Goal: Task Accomplishment & Management: Manage account settings

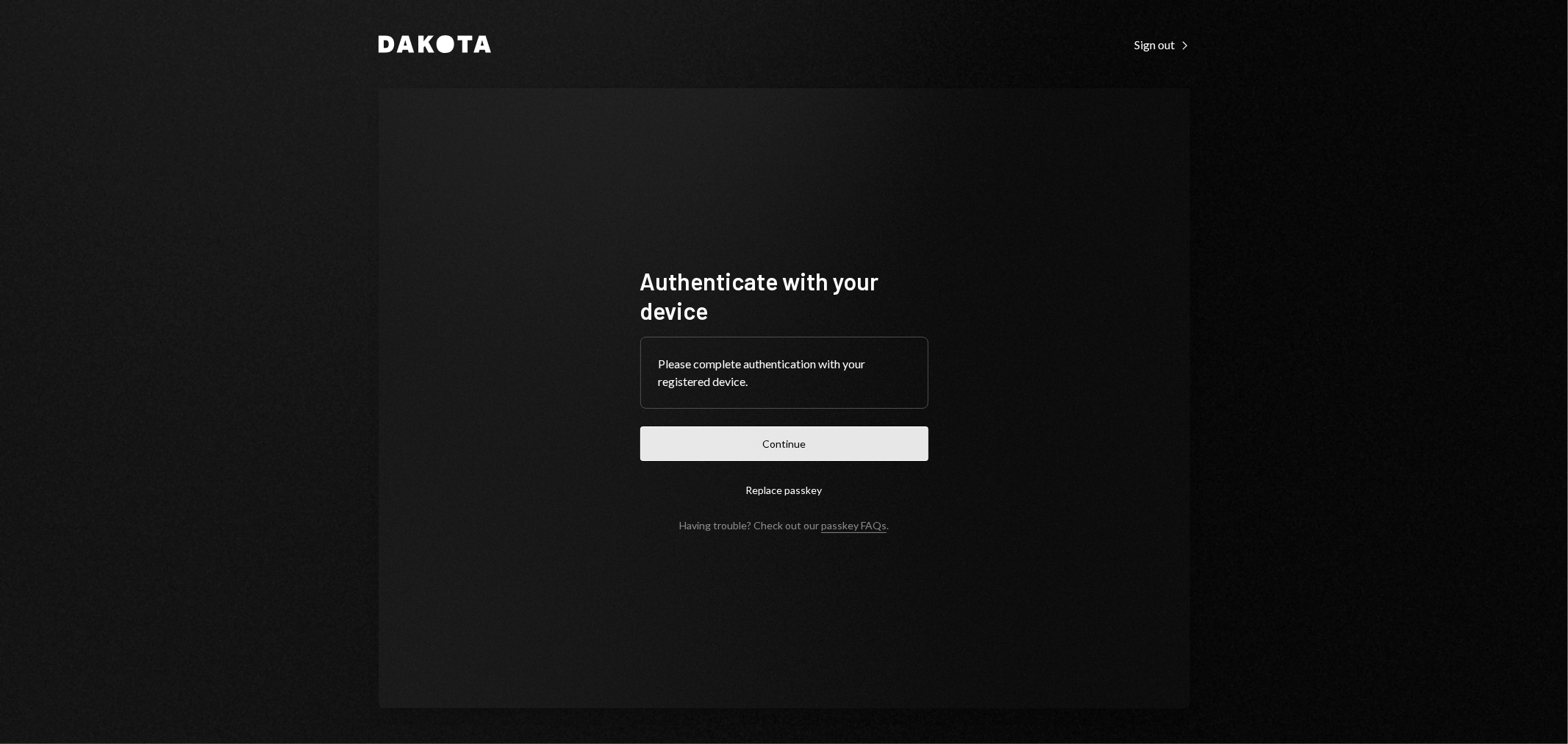
click at [807, 436] on button "Continue" at bounding box center [784, 444] width 288 height 35
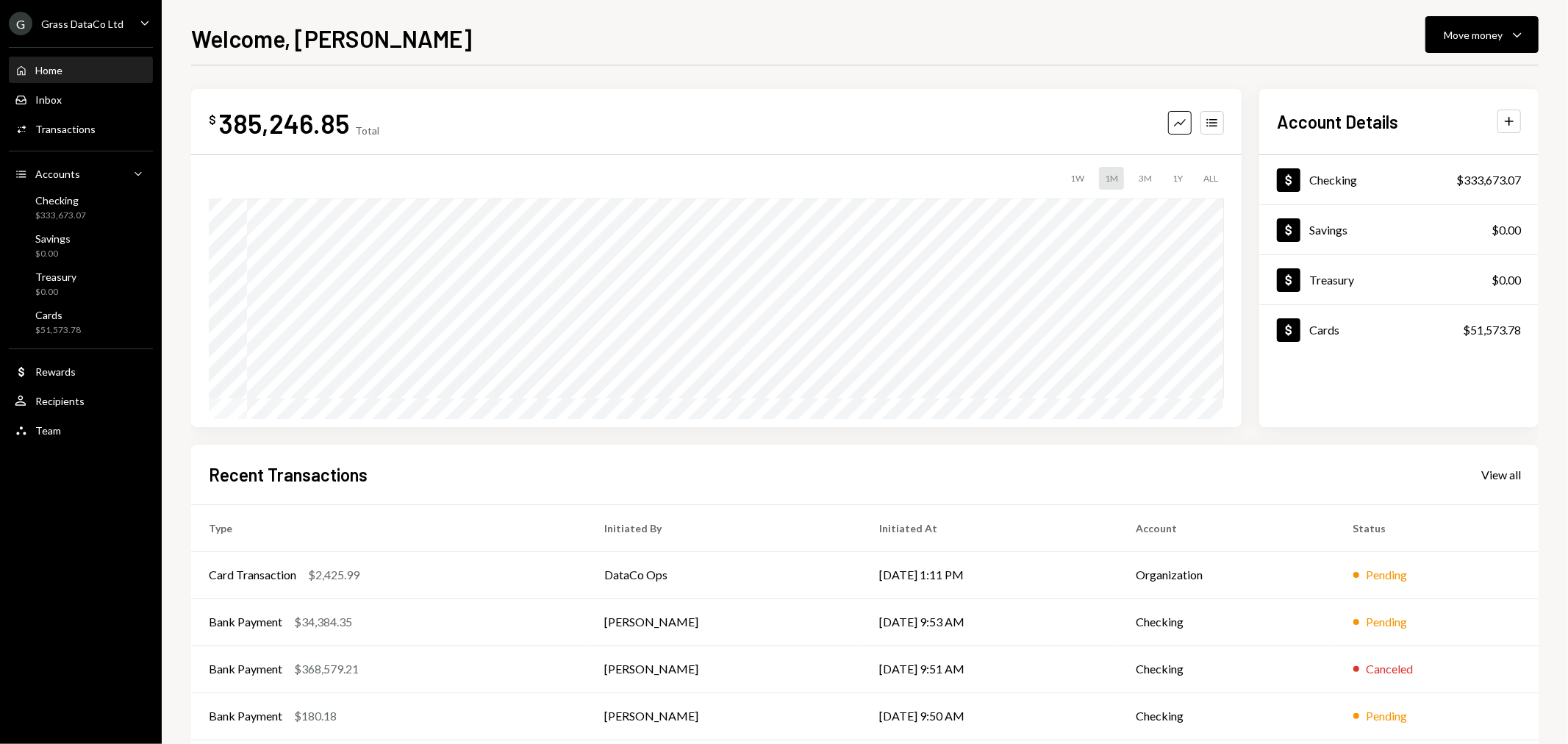
click at [94, 19] on div "Grass DataCo Ltd" at bounding box center [83, 23] width 83 height 12
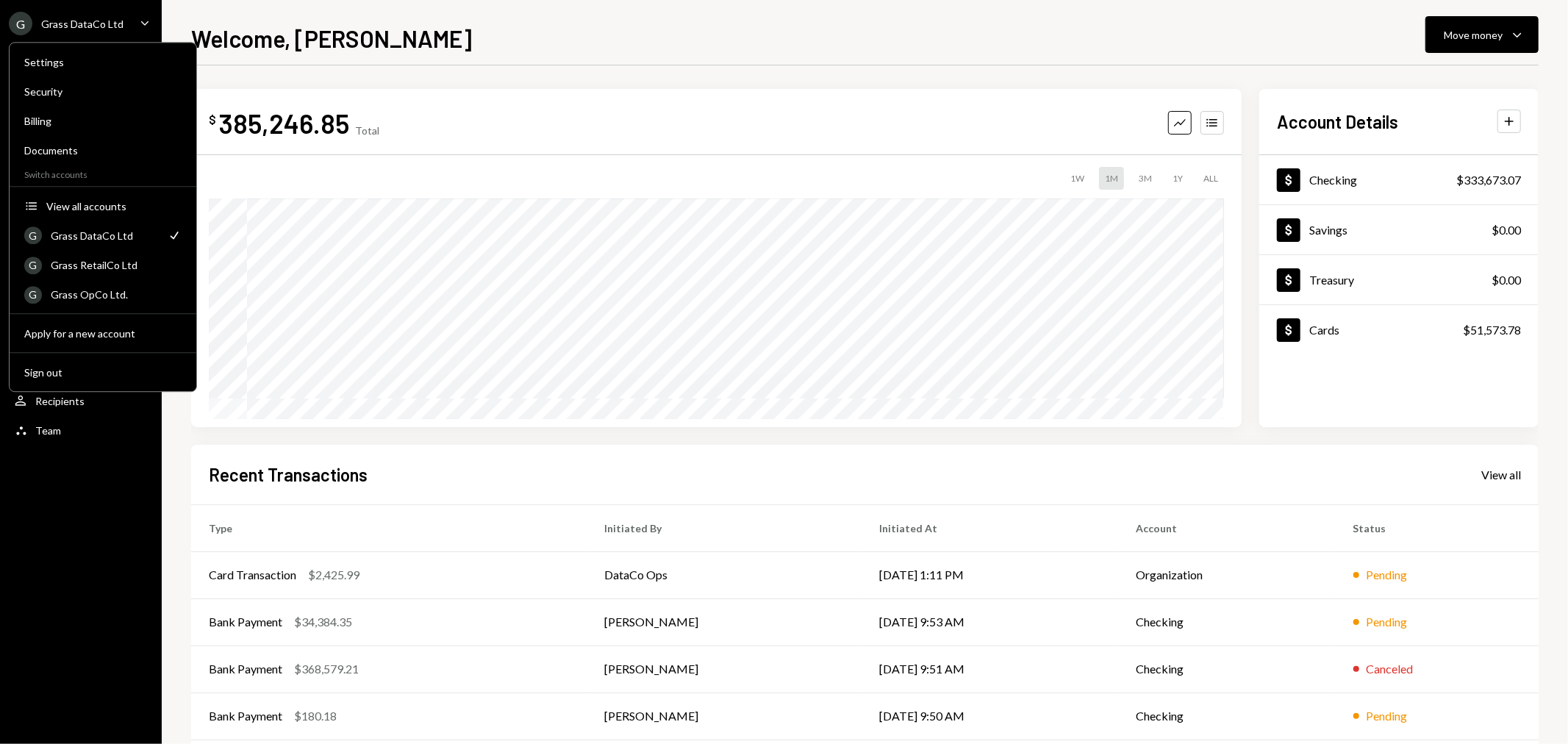
click at [515, 56] on div "Welcome, [PERSON_NAME] Move money Caret Down $ 385,246.85 Total Graph Accounts …" at bounding box center [865, 382] width 1347 height 724
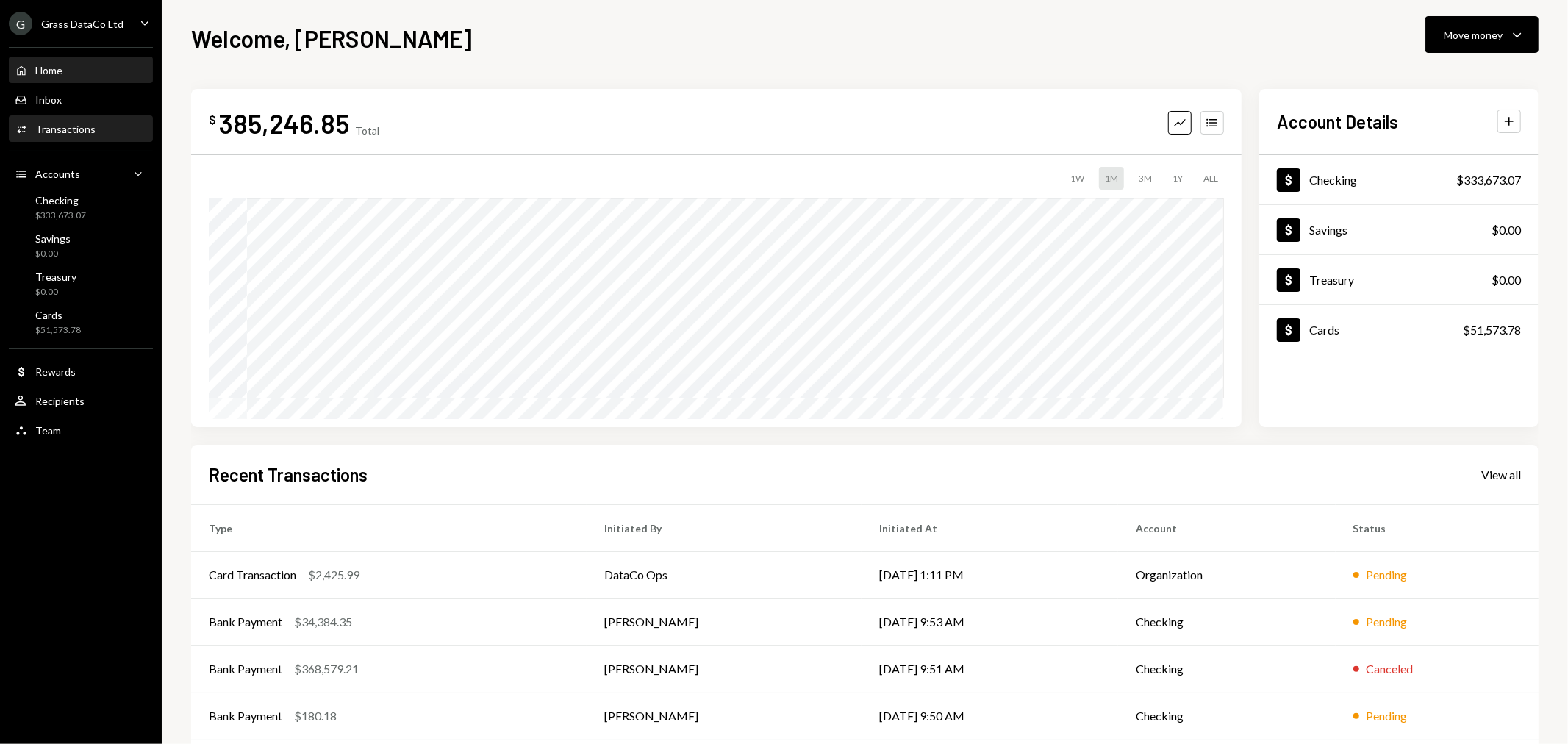
click at [83, 136] on div "Activities Transactions" at bounding box center [81, 130] width 132 height 25
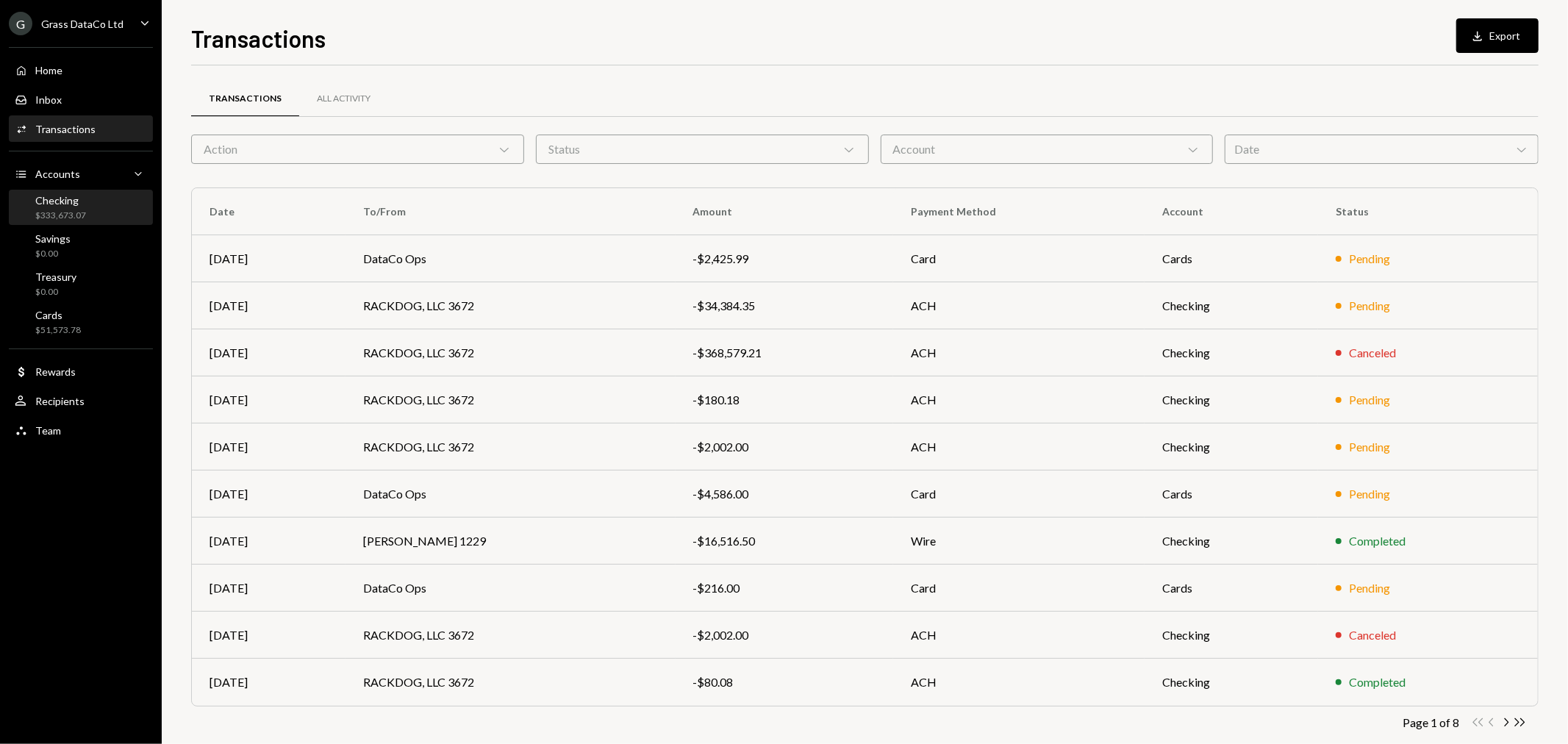
click at [76, 214] on div "$333,673.07" at bounding box center [60, 215] width 51 height 12
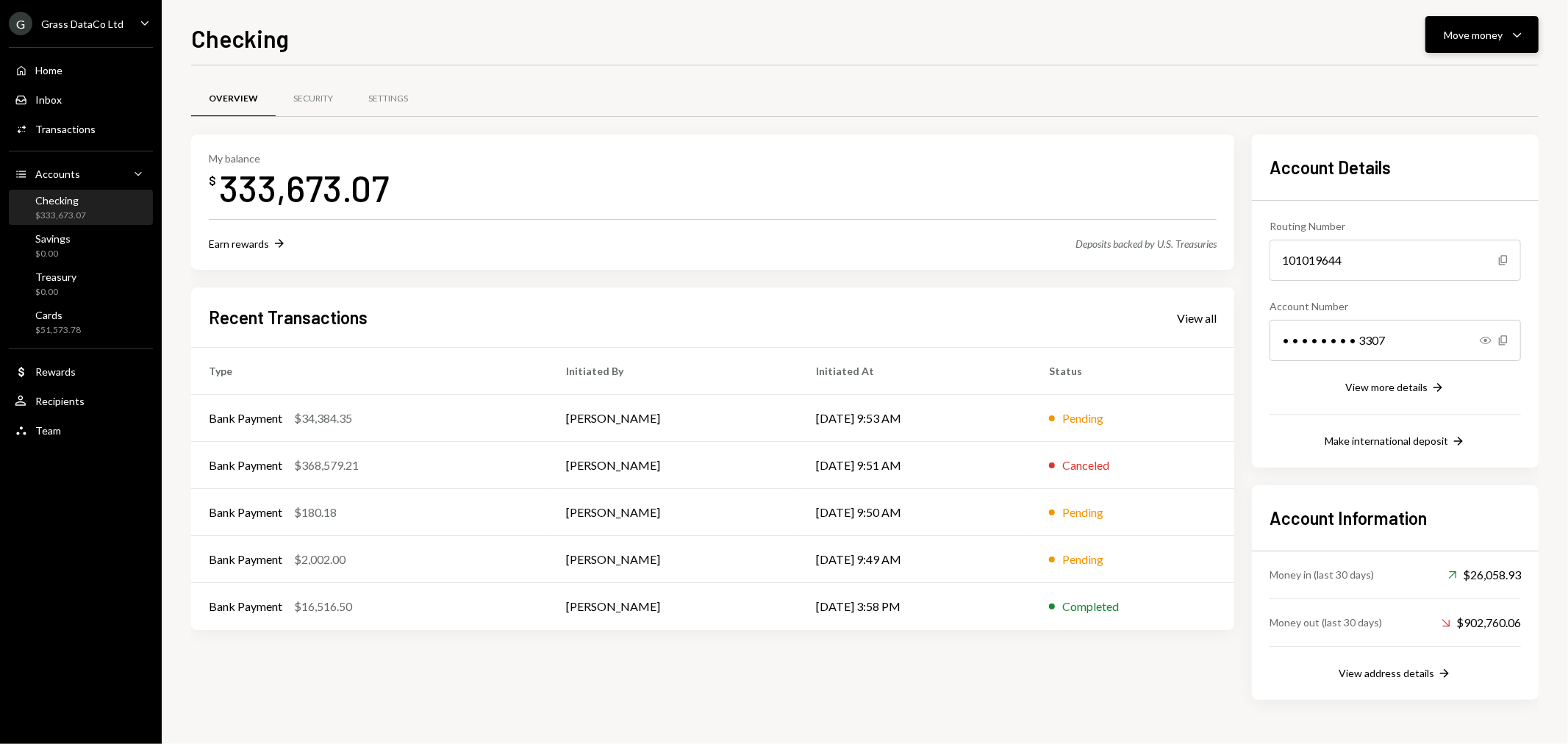
click at [1467, 52] on button "Move money Caret Down" at bounding box center [1482, 35] width 113 height 36
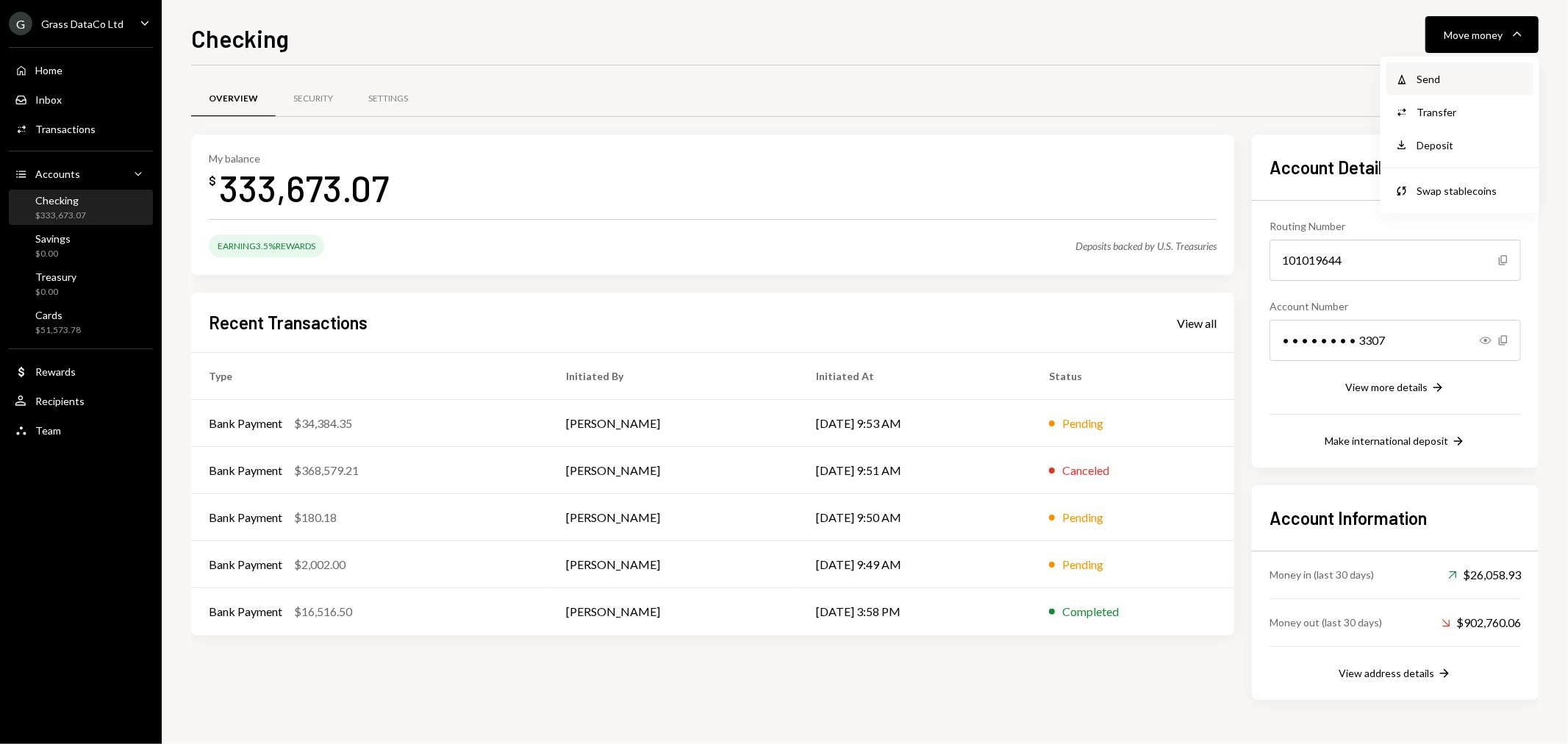
click at [1460, 72] on div "Send" at bounding box center [1471, 79] width 107 height 15
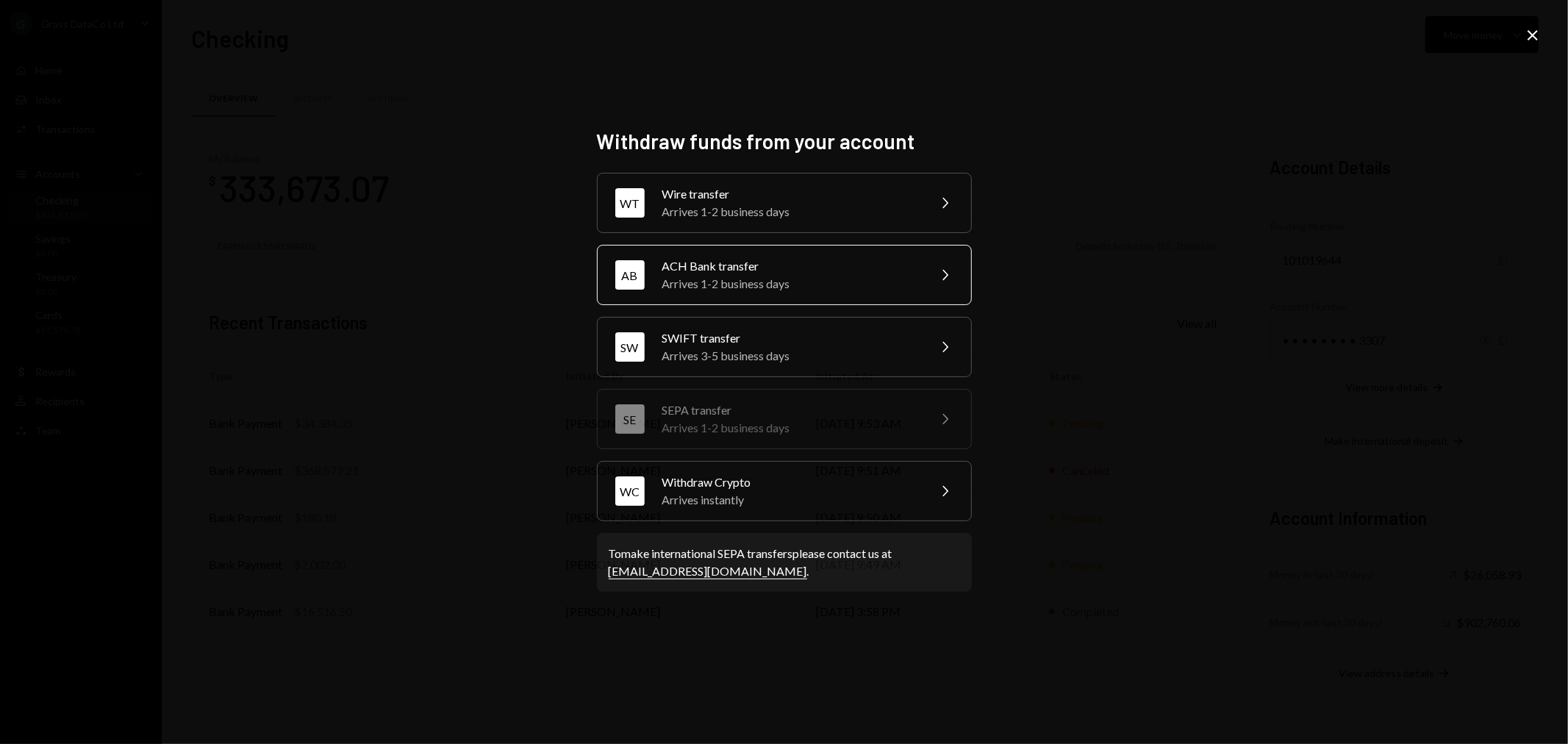
click at [707, 266] on div "ACH Bank transfer" at bounding box center [790, 266] width 256 height 17
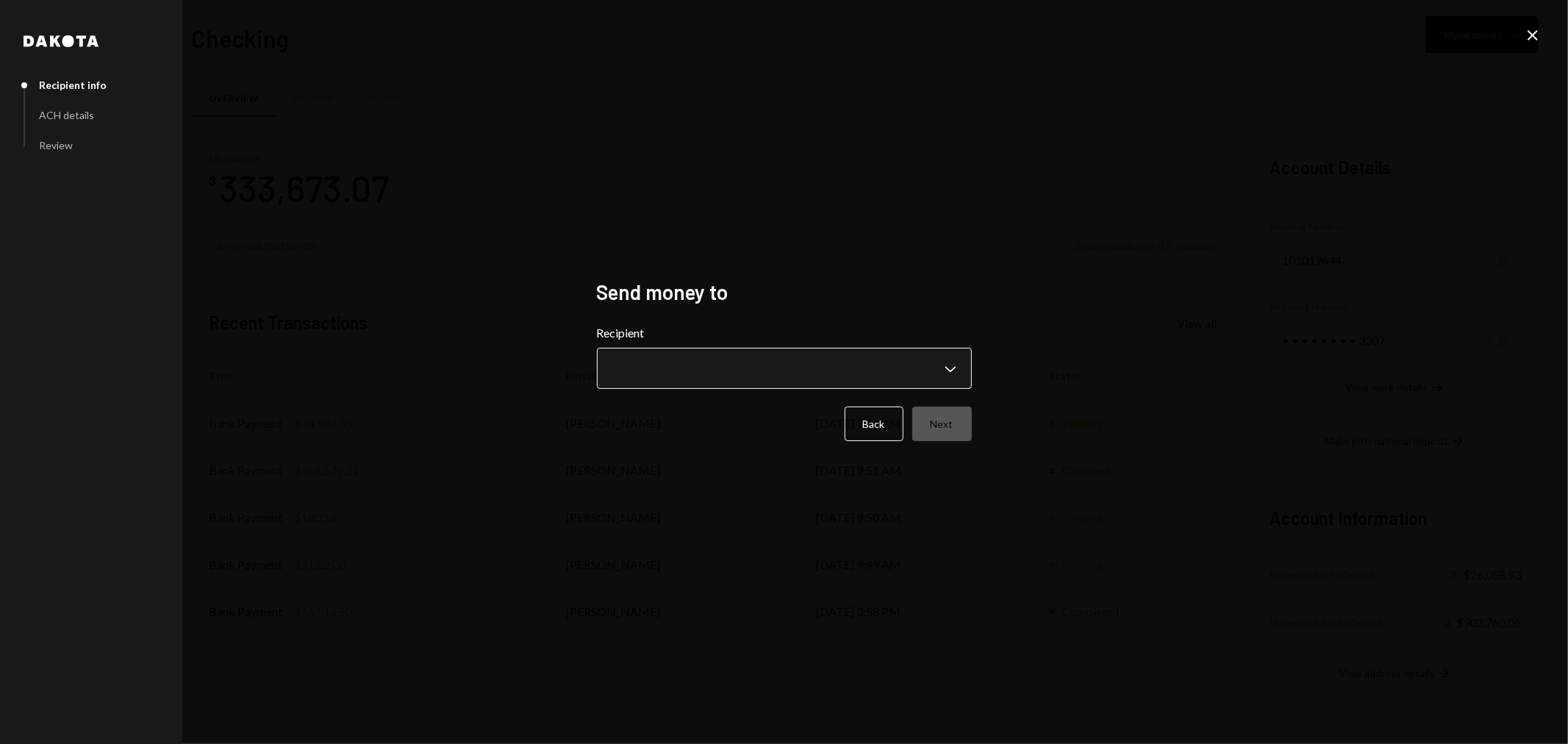
click at [643, 358] on body "G Grass DataCo Ltd Caret Down Home Home Inbox Inbox Activities Transactions Acc…" at bounding box center [784, 372] width 1568 height 744
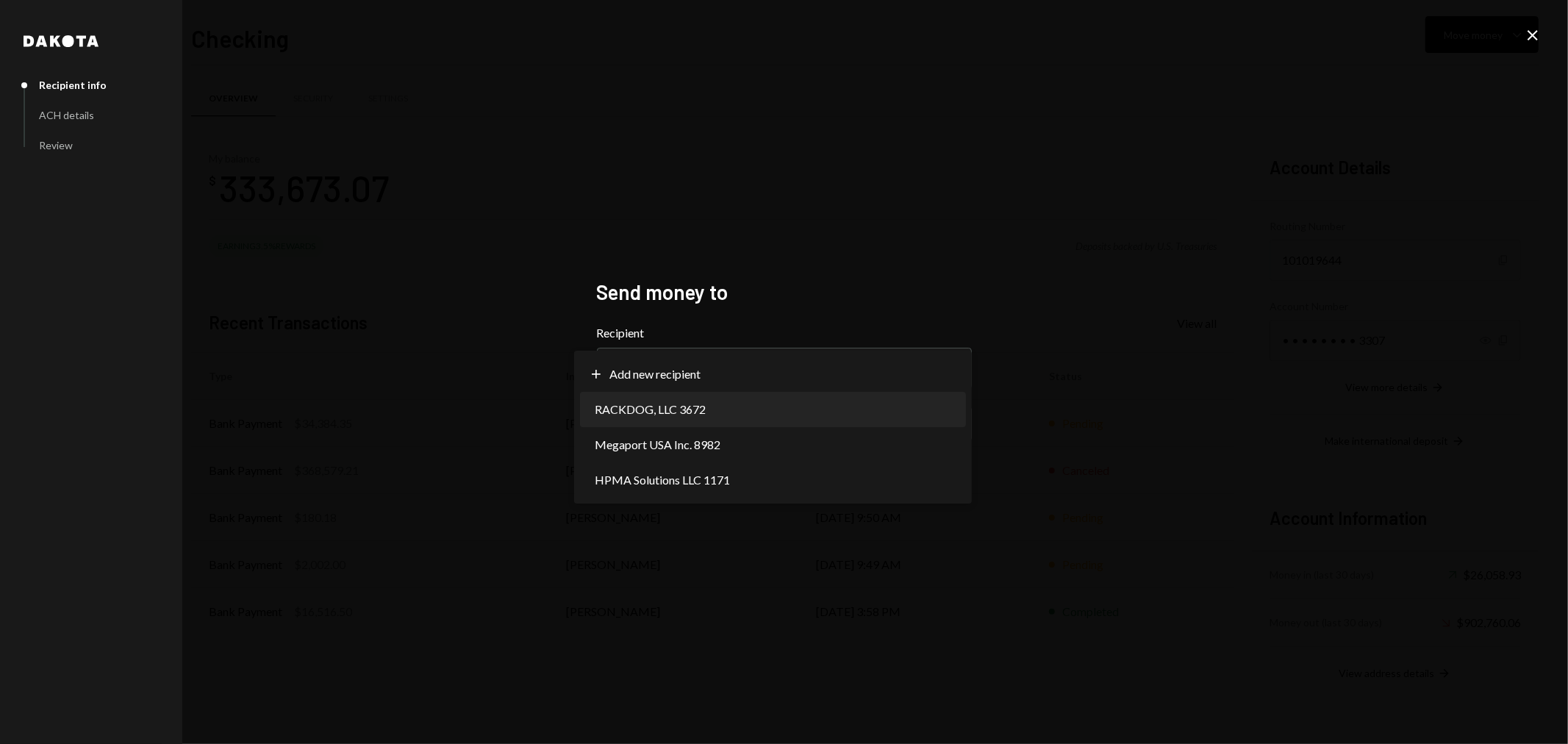
select select "**********"
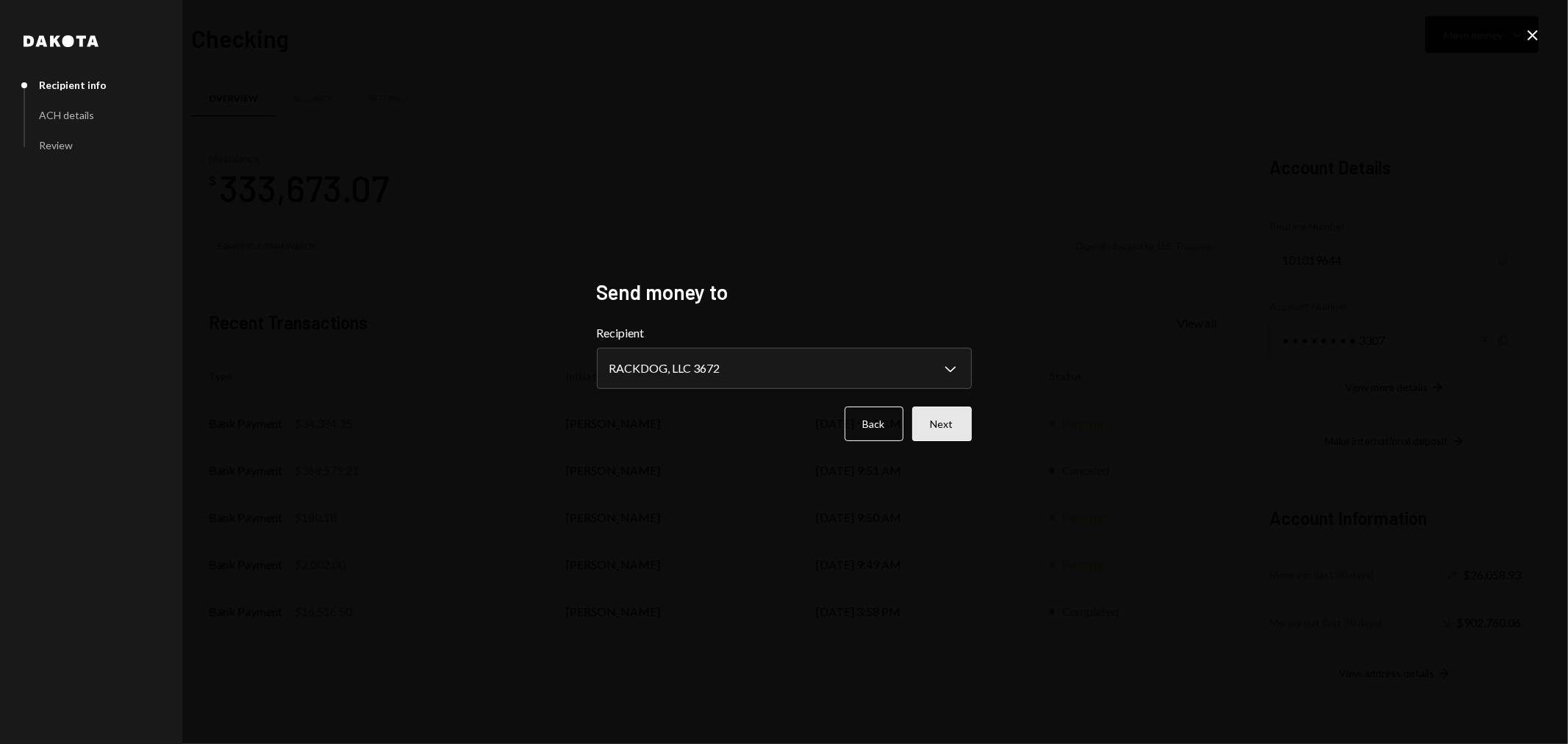
click at [944, 424] on button "Next" at bounding box center [942, 424] width 59 height 35
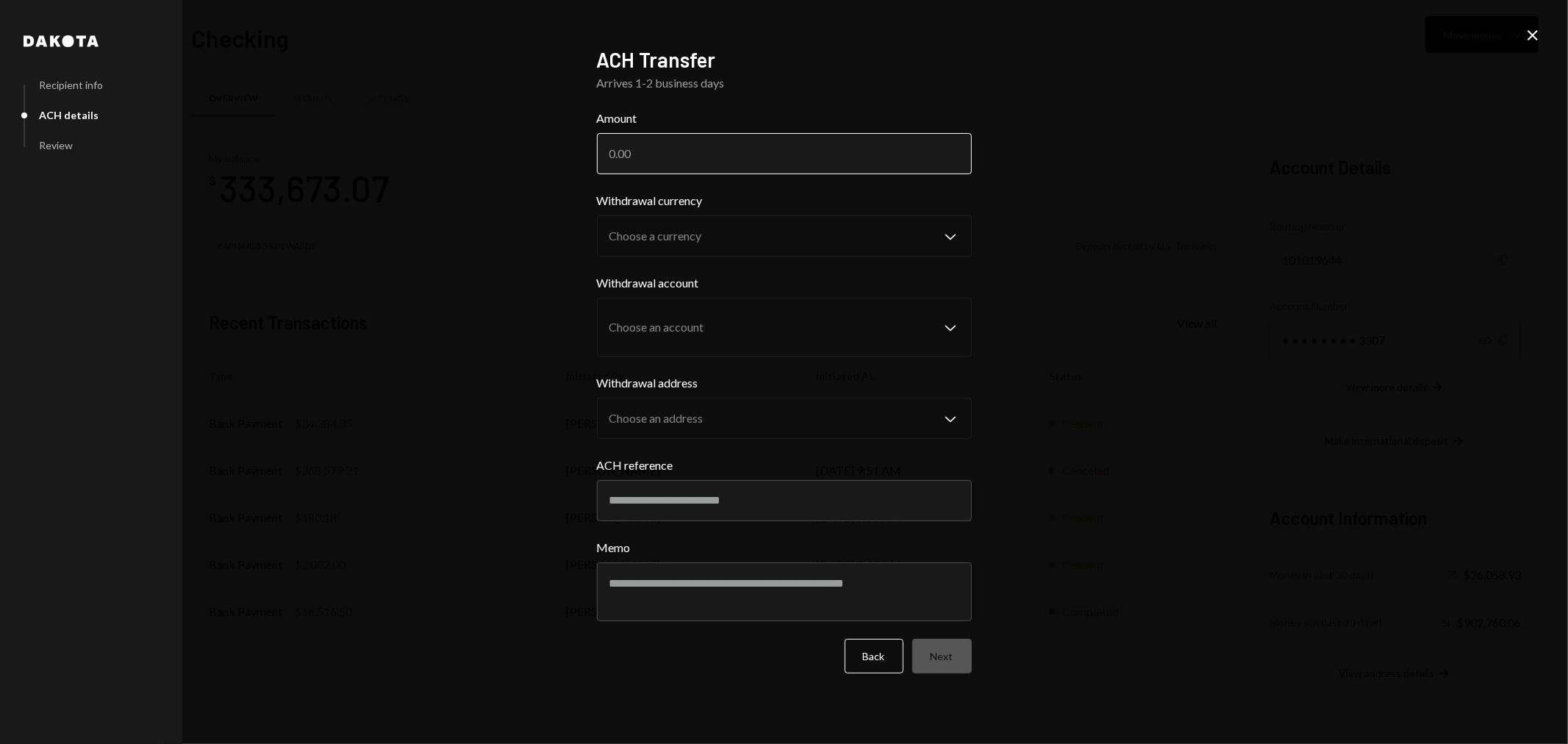
click at [643, 133] on input "Amount" at bounding box center [784, 154] width 375 height 41
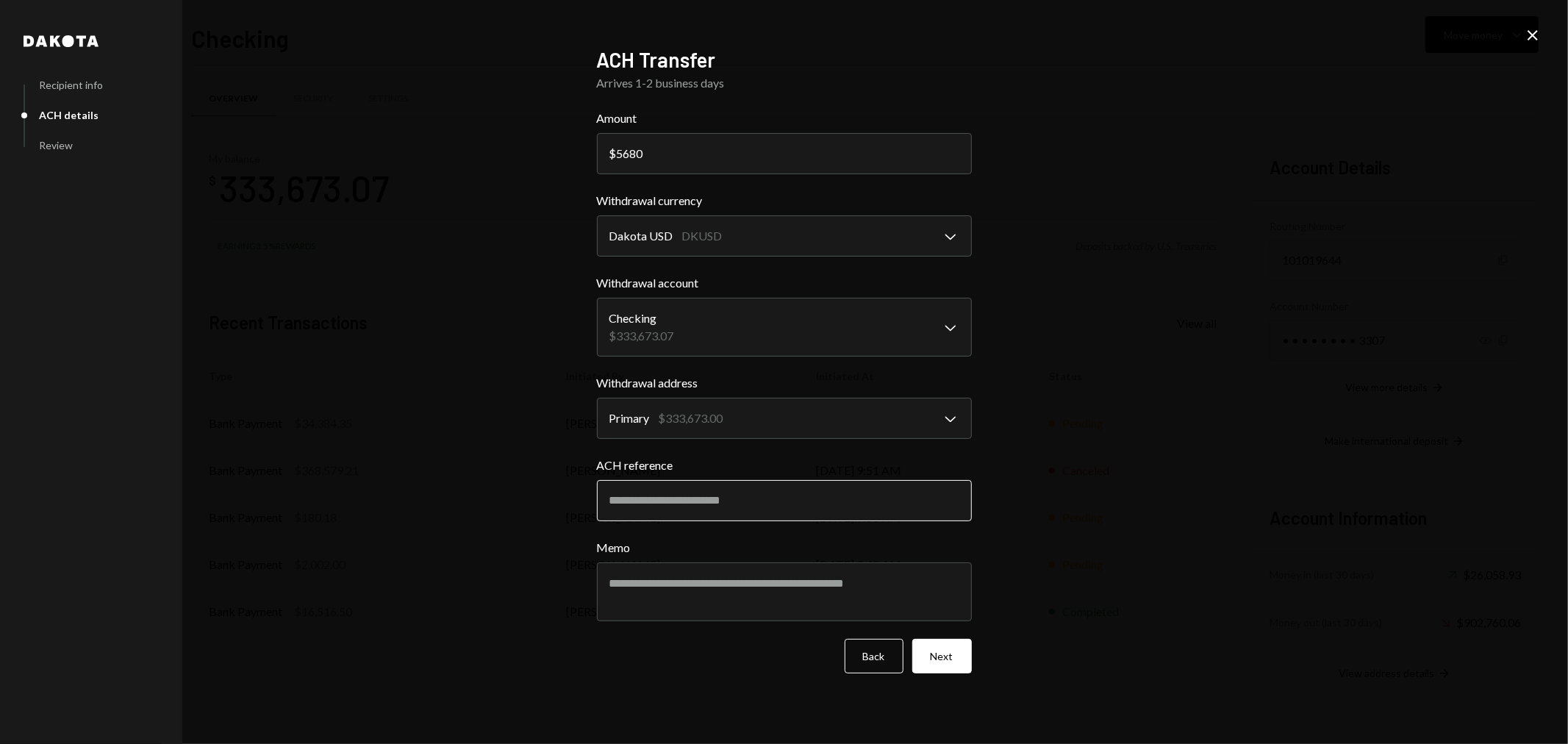
type input "5680"
click at [740, 508] on input "ACH reference" at bounding box center [784, 500] width 375 height 41
type input "******"
click at [650, 603] on textarea "Memo" at bounding box center [784, 591] width 375 height 59
type textarea "**********"
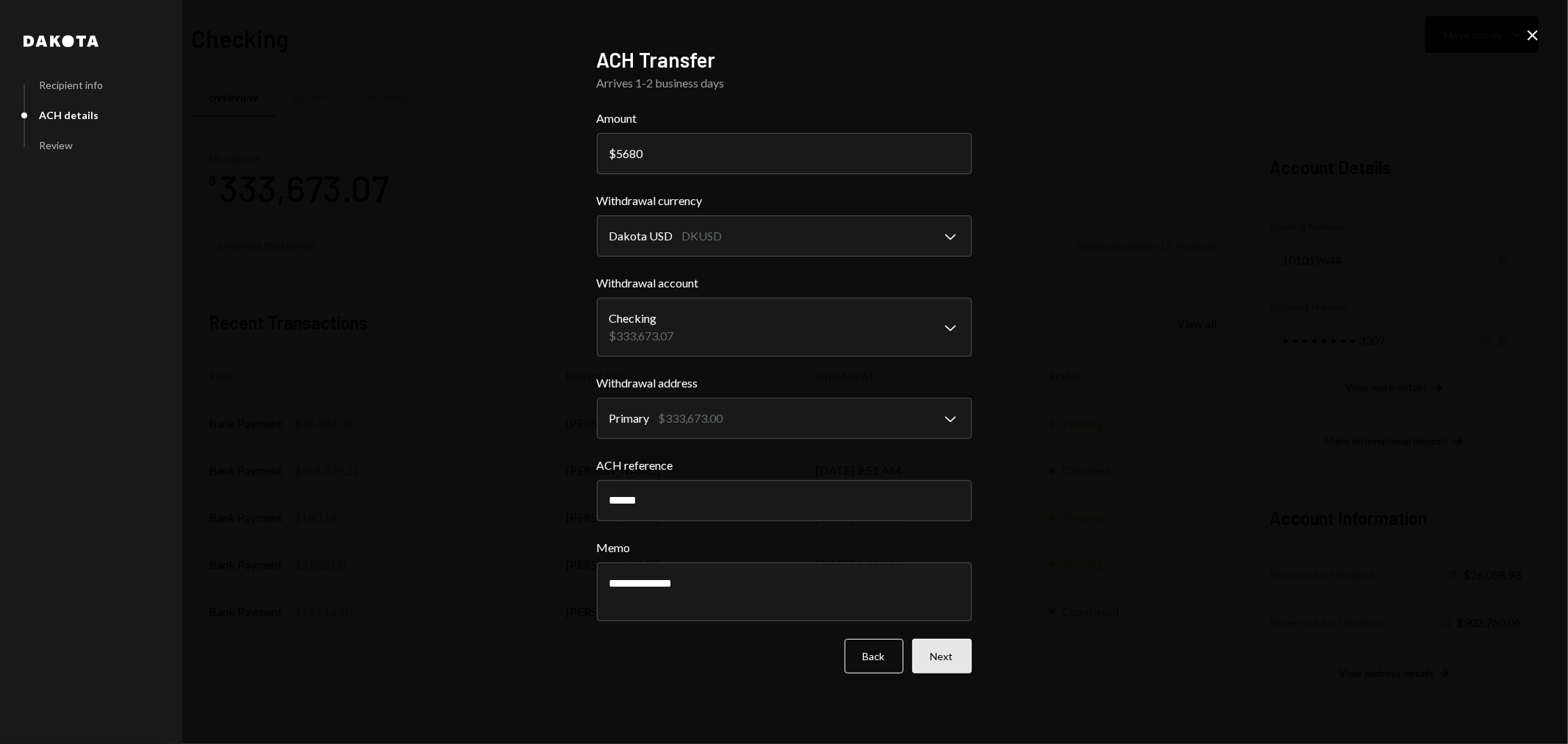
click at [943, 668] on button "Next" at bounding box center [942, 657] width 59 height 35
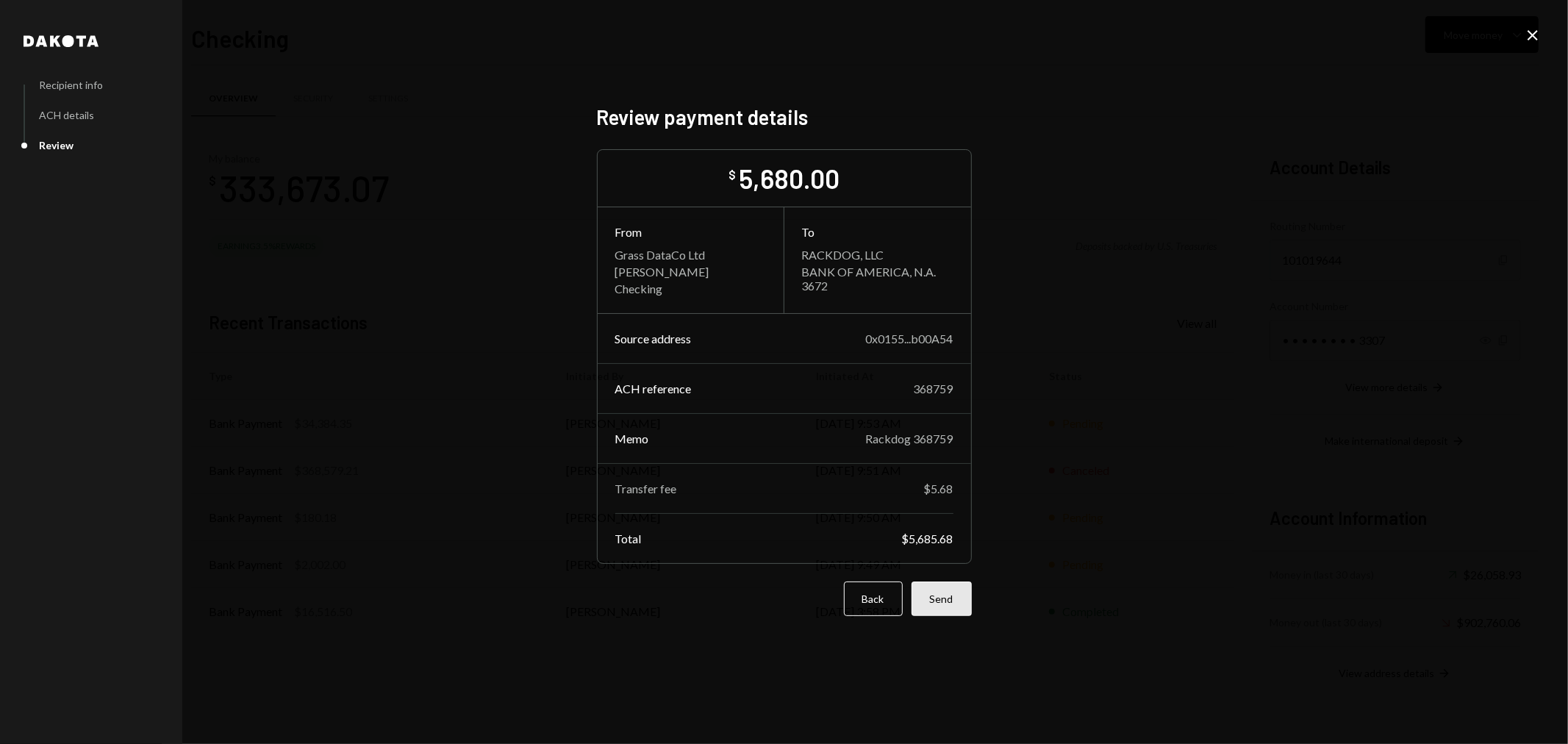
click at [932, 597] on button "Send" at bounding box center [941, 599] width 60 height 35
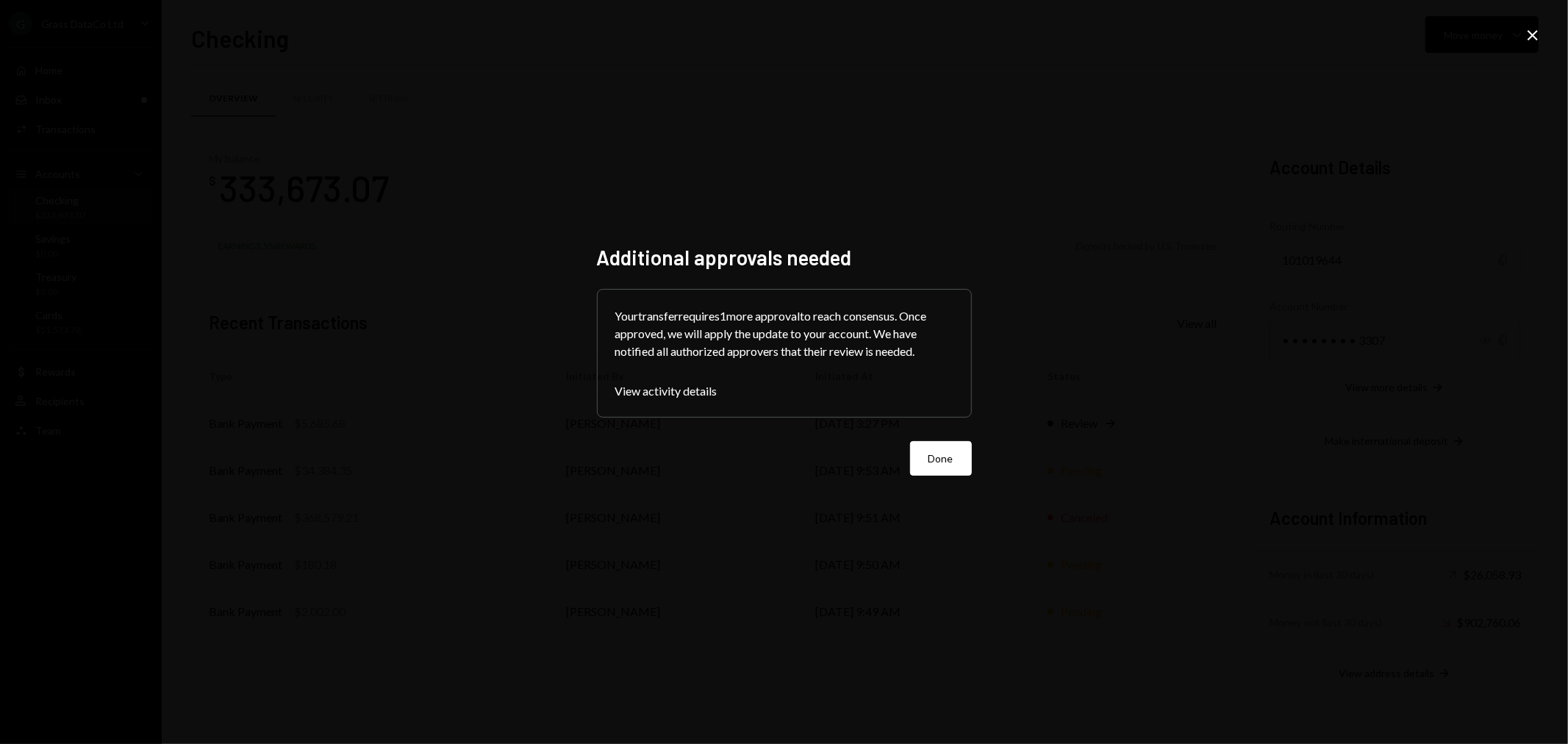
click at [924, 437] on form "Your transfer requires 1 more approval to reach consensus. Once approved, we wi…" at bounding box center [784, 382] width 375 height 187
click at [958, 461] on button "Done" at bounding box center [940, 459] width 61 height 35
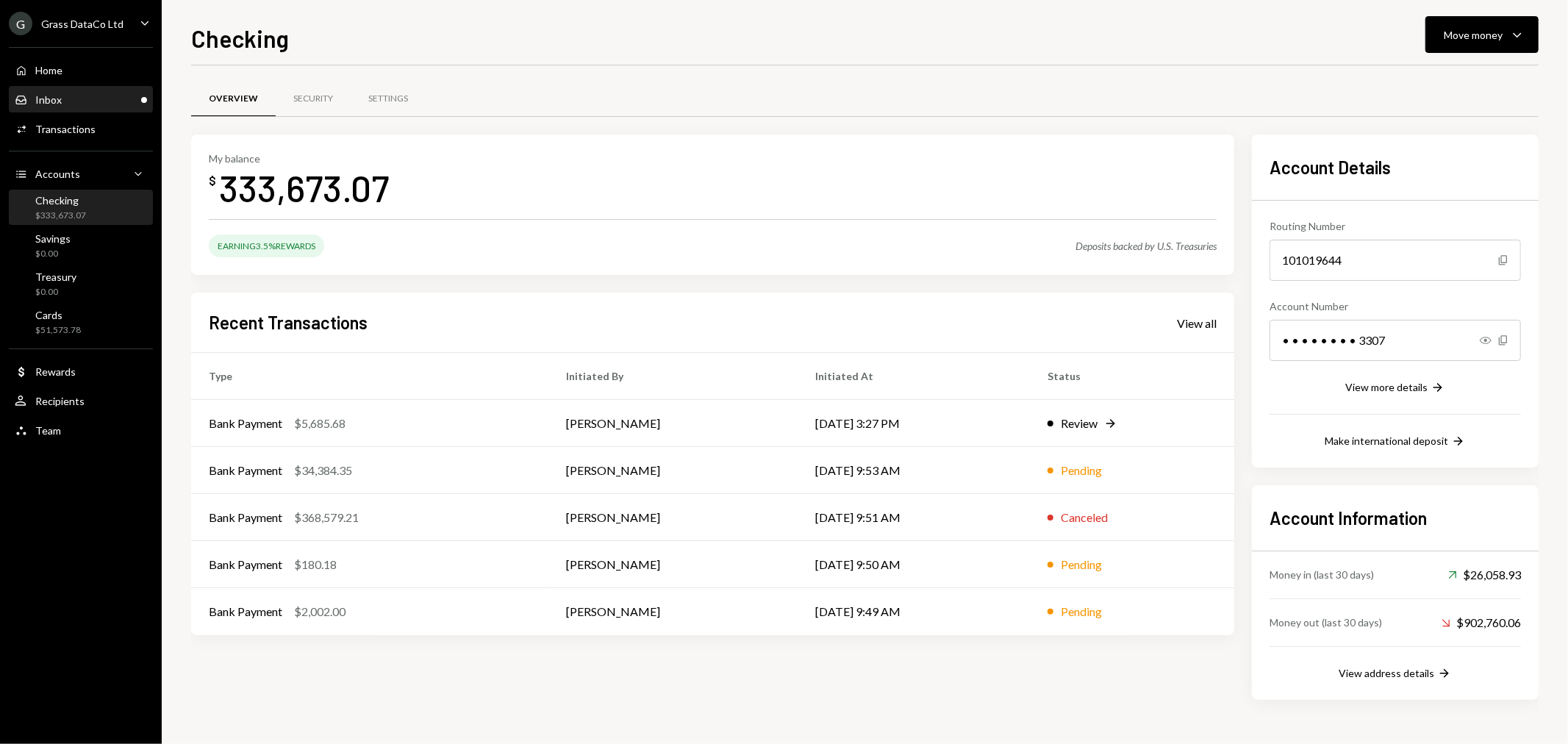
click at [96, 93] on div "Inbox Inbox" at bounding box center [81, 100] width 132 height 13
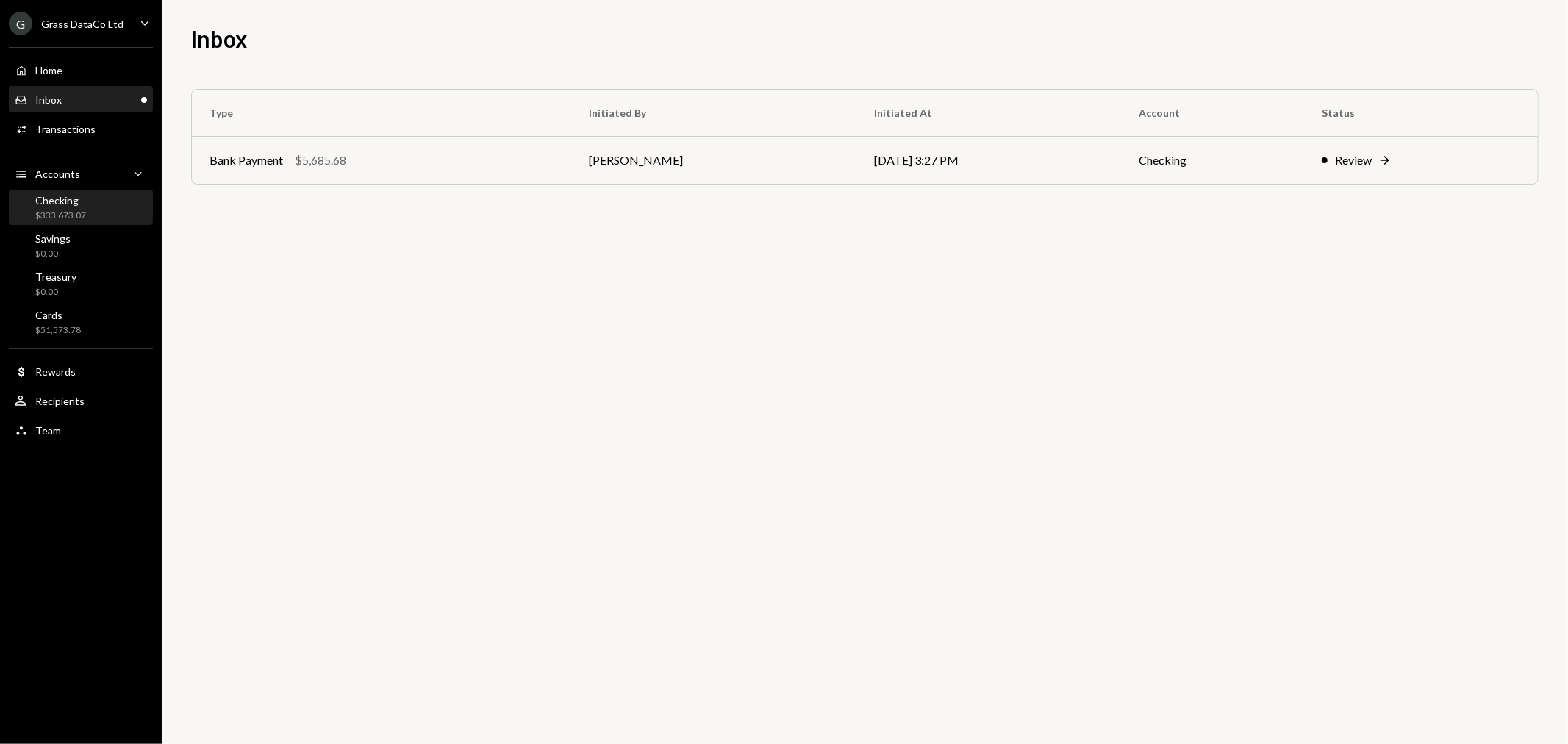
click at [105, 210] on div "Checking $333,673.07" at bounding box center [81, 207] width 132 height 28
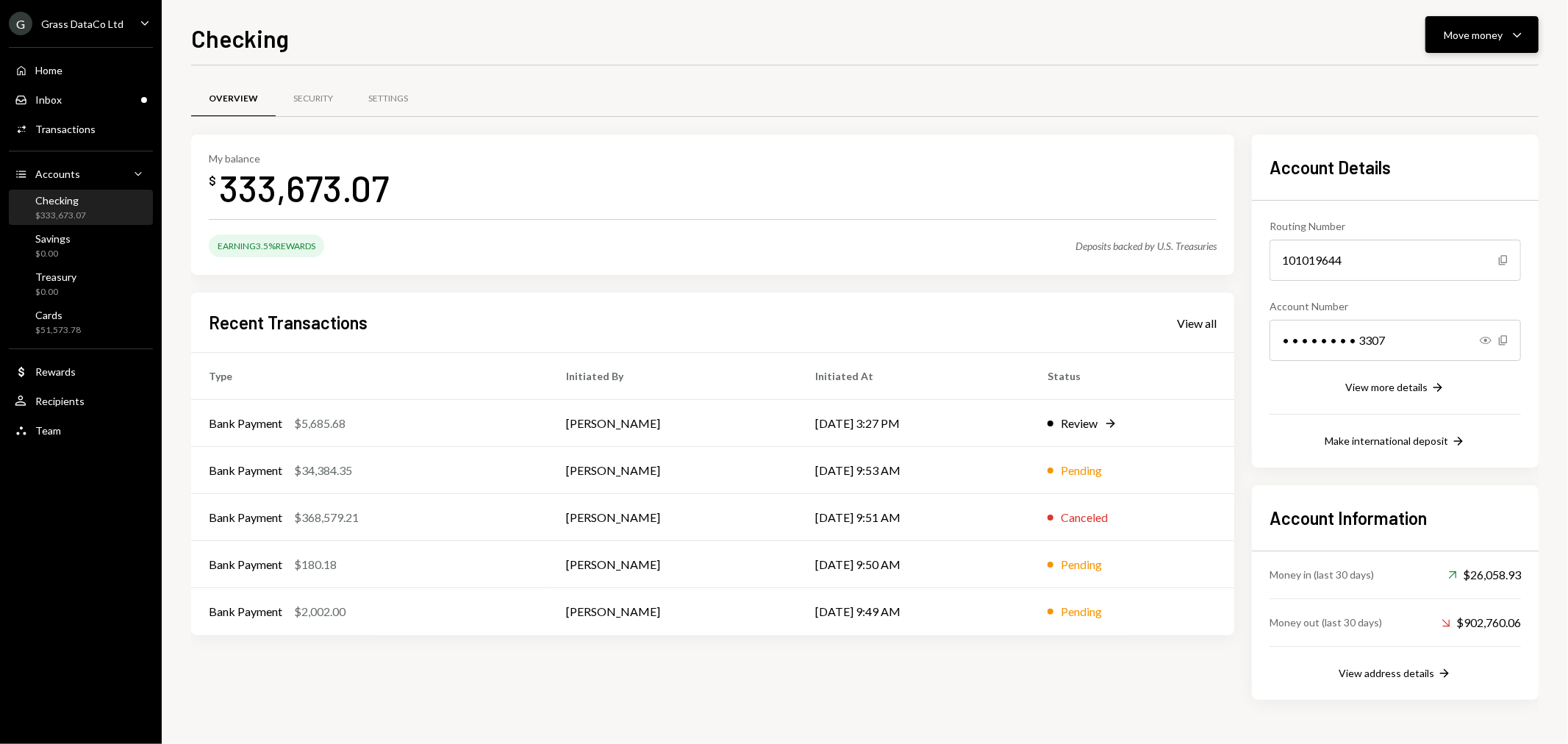
click at [1476, 41] on div "Move money" at bounding box center [1473, 35] width 59 height 15
click at [1450, 84] on div "Send" at bounding box center [1471, 79] width 107 height 15
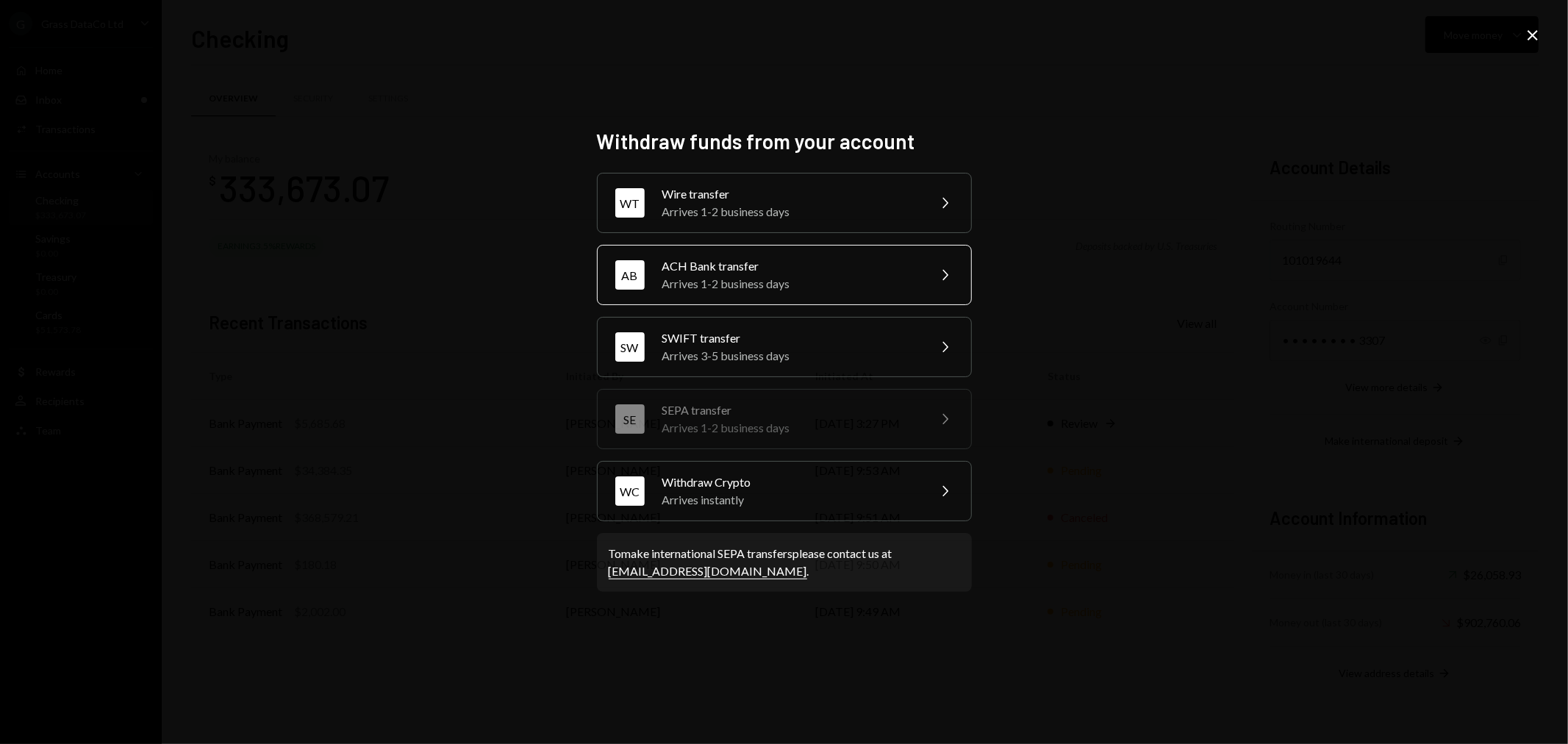
click at [705, 276] on div "Arrives 1-2 business days" at bounding box center [790, 284] width 256 height 17
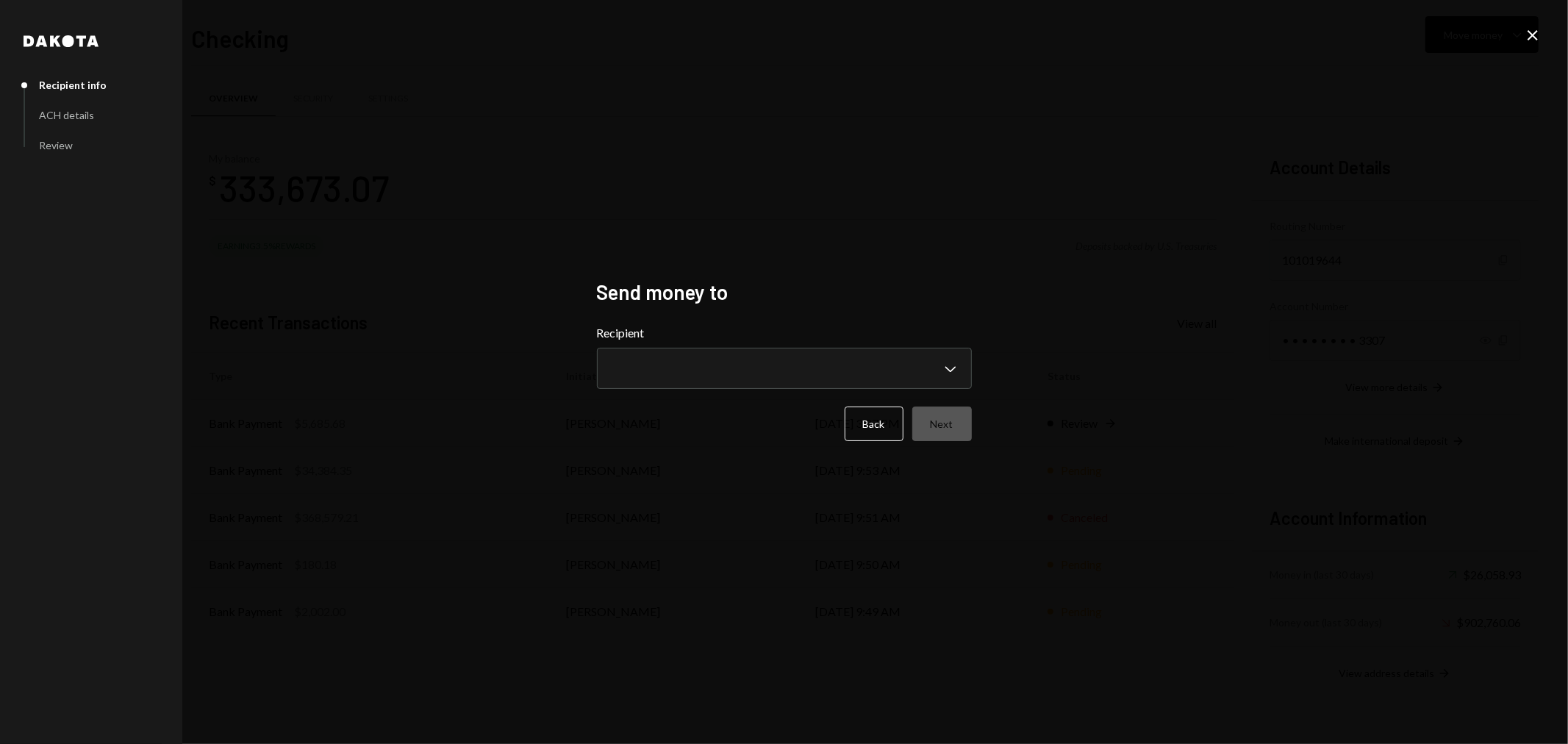
click at [630, 390] on form "**********" at bounding box center [784, 383] width 375 height 117
click at [637, 348] on button "Chevron Down" at bounding box center [784, 368] width 375 height 41
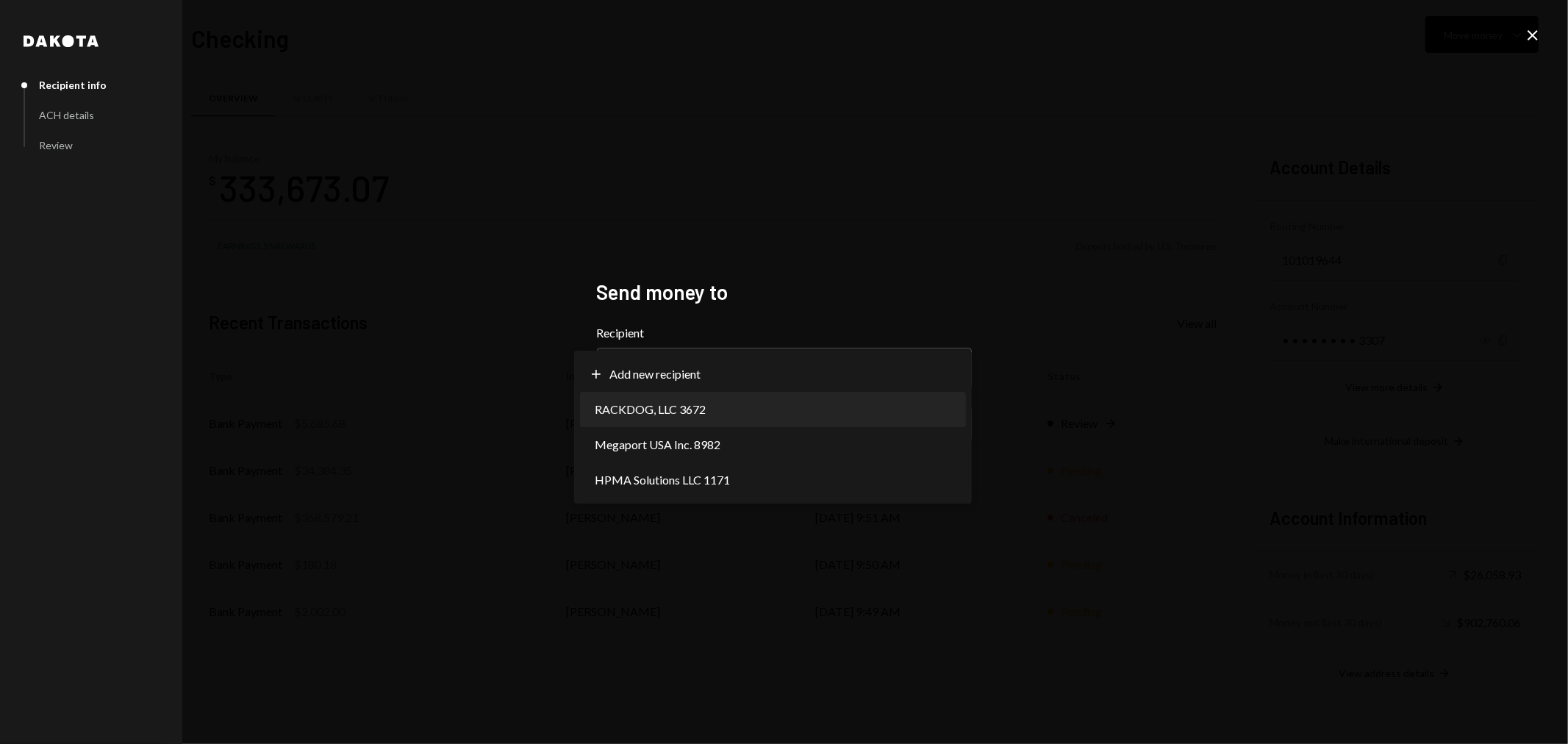
select select "**********"
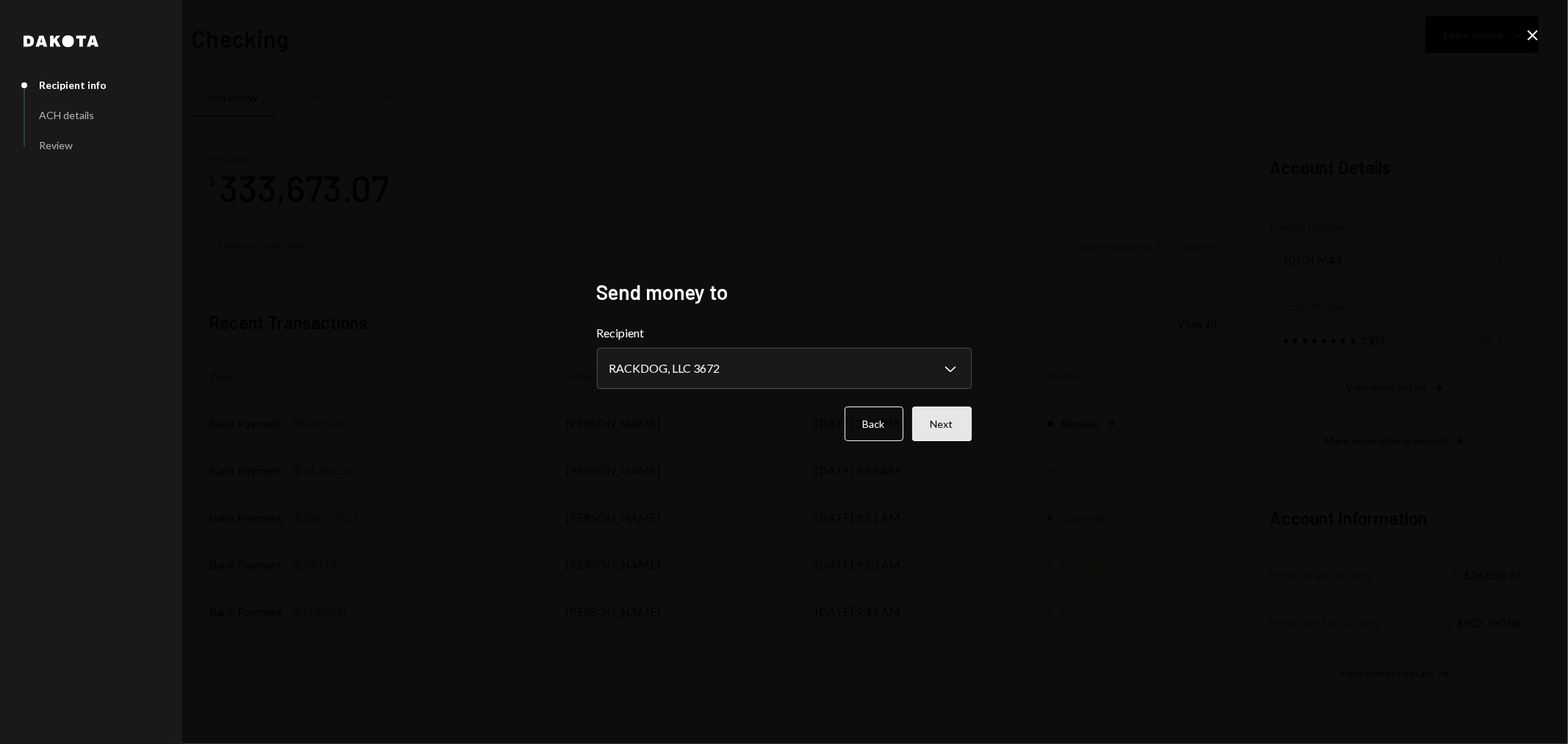
click at [964, 432] on button "Next" at bounding box center [942, 424] width 59 height 35
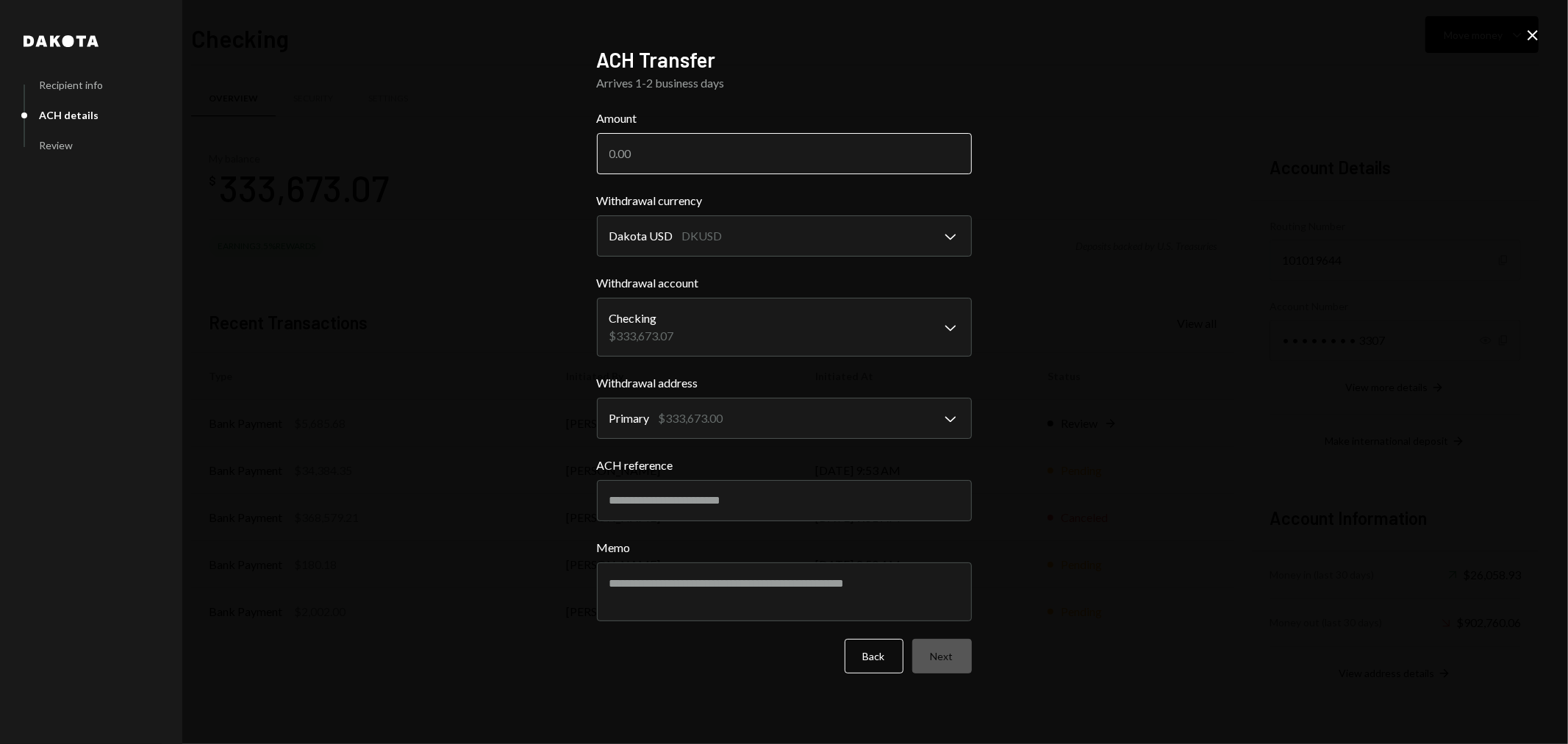
click at [674, 150] on input "Amount" at bounding box center [784, 154] width 375 height 41
type input "27200"
click at [642, 505] on input "ACH reference" at bounding box center [784, 500] width 375 height 41
type input "******"
click at [724, 576] on textarea "Memo" at bounding box center [784, 591] width 375 height 59
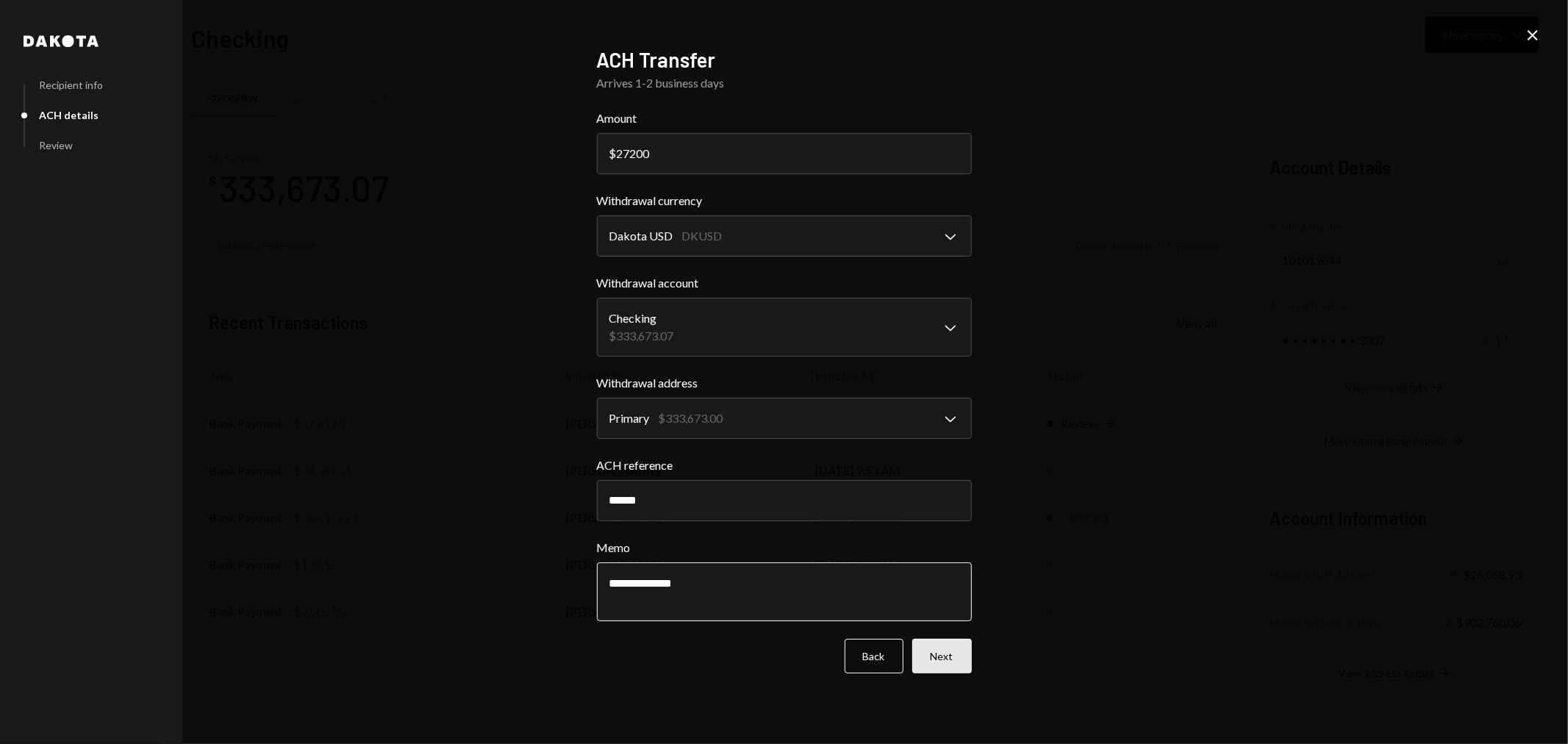
type textarea "**********"
click at [966, 653] on button "Next" at bounding box center [942, 657] width 59 height 35
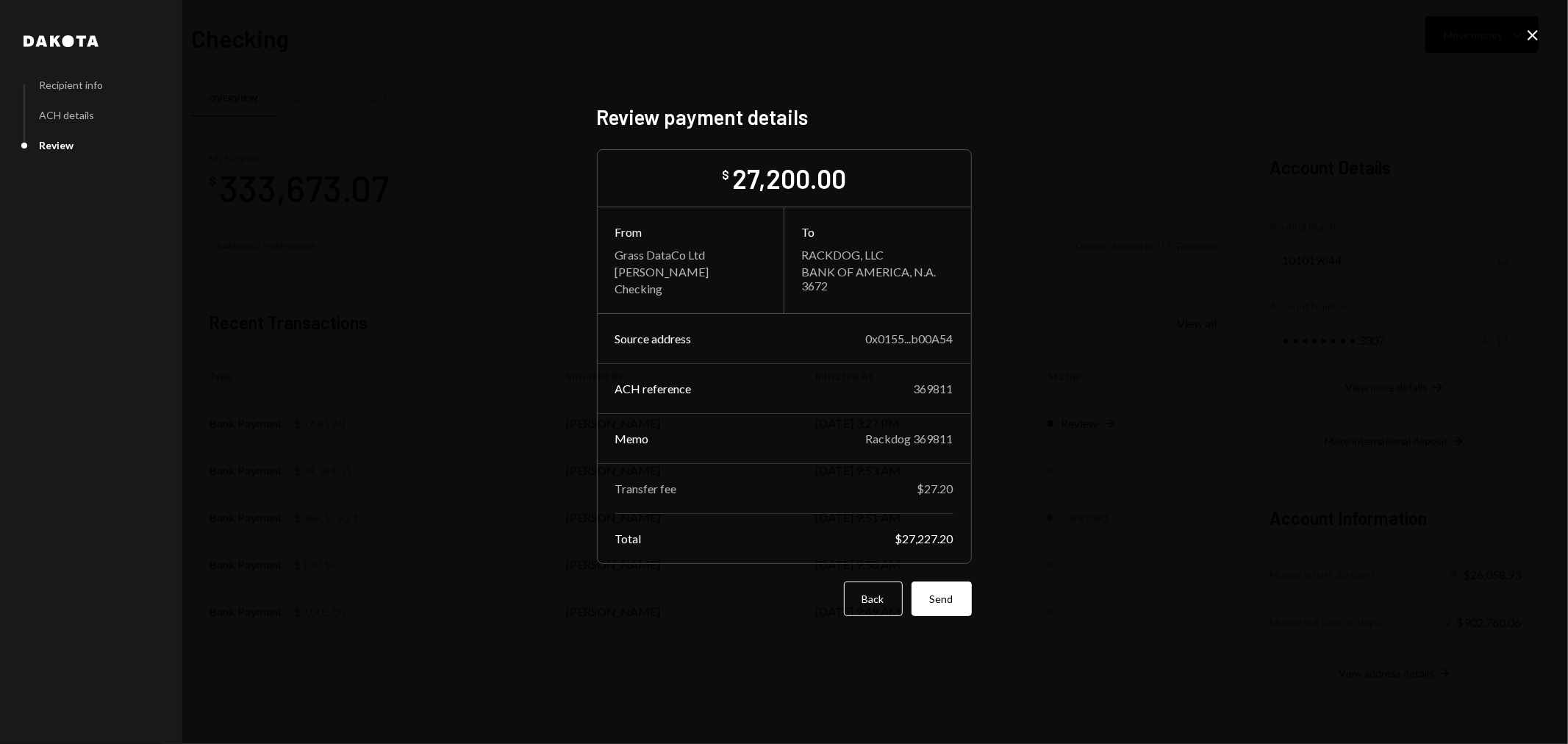
click at [938, 606] on button "Send" at bounding box center [941, 599] width 60 height 35
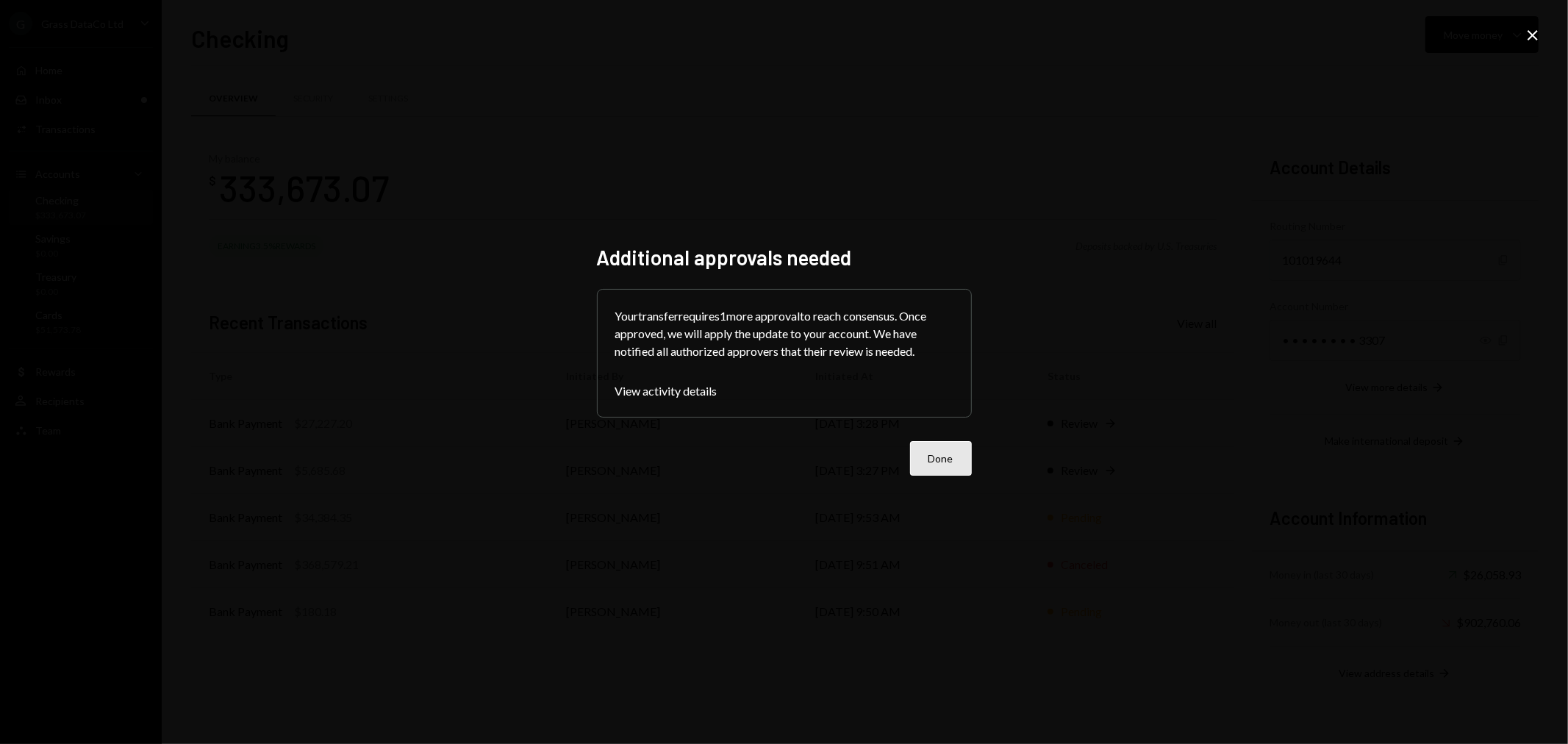
click at [971, 473] on button "Done" at bounding box center [940, 459] width 61 height 35
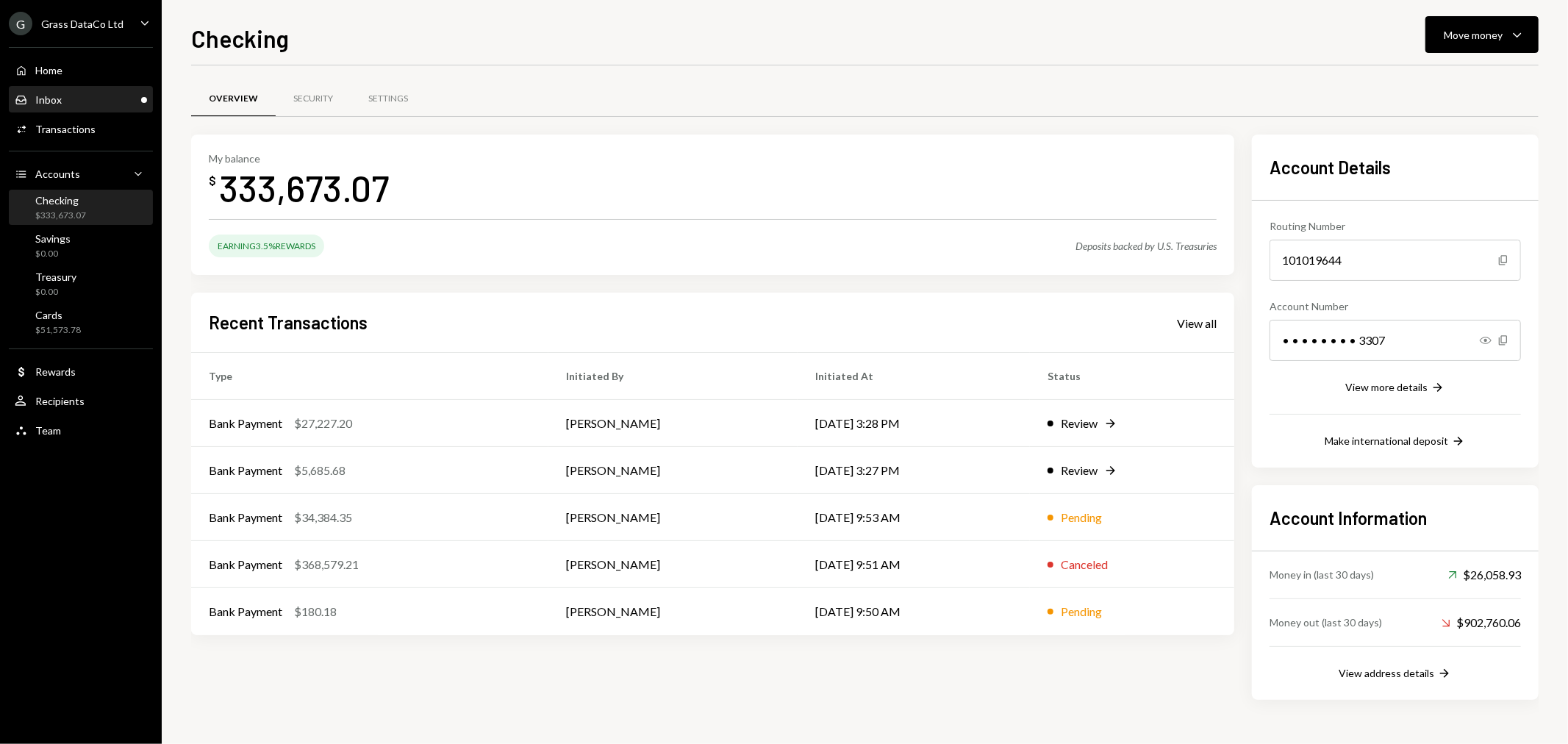
click at [131, 97] on div "Inbox Inbox" at bounding box center [81, 100] width 132 height 13
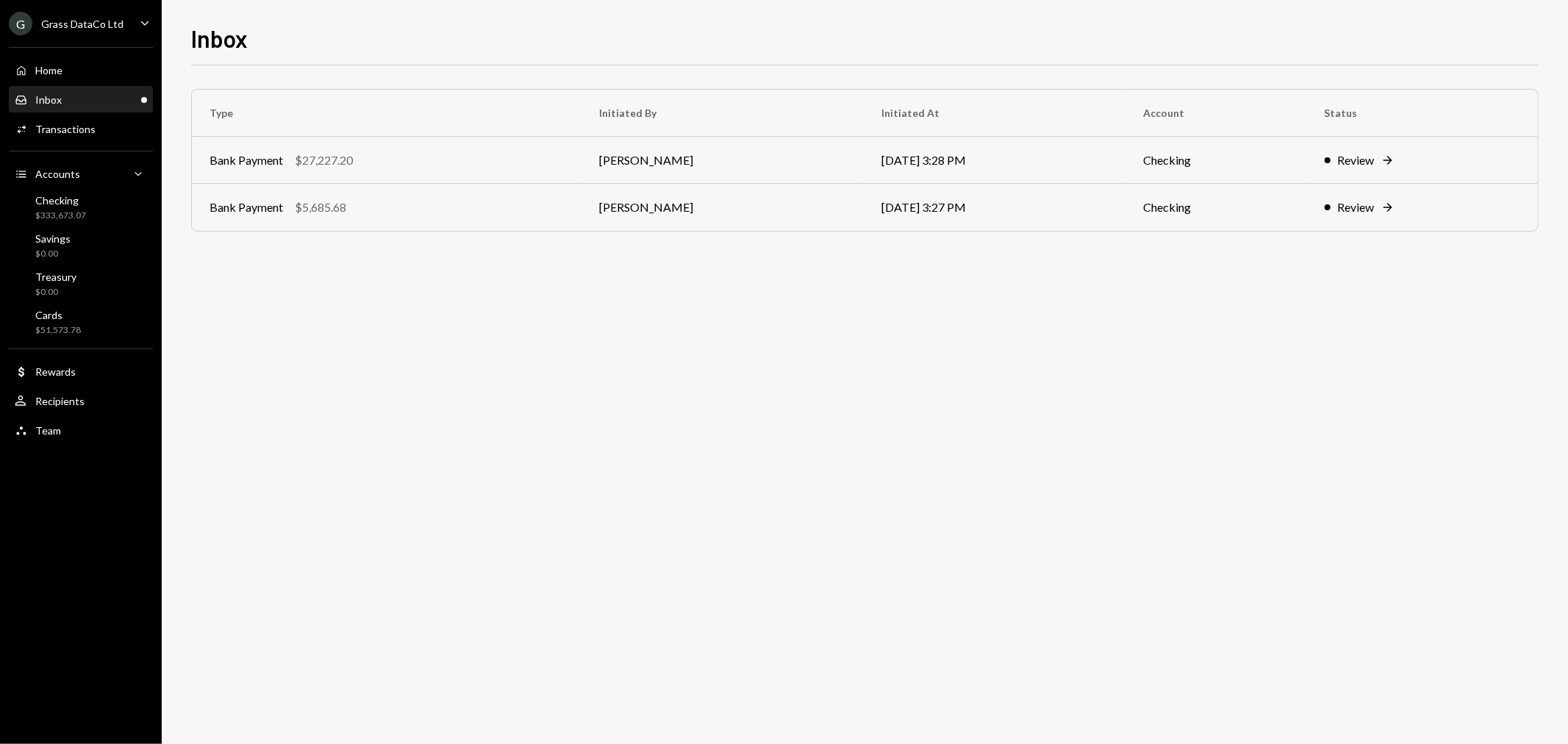
click at [59, 415] on div "Home Home Inbox Inbox Activities Transactions Accounts Accounts Caret Down Chec…" at bounding box center [81, 242] width 162 height 408
click at [61, 439] on div "Team Team" at bounding box center [81, 431] width 132 height 25
